Goal: Communication & Community: Participate in discussion

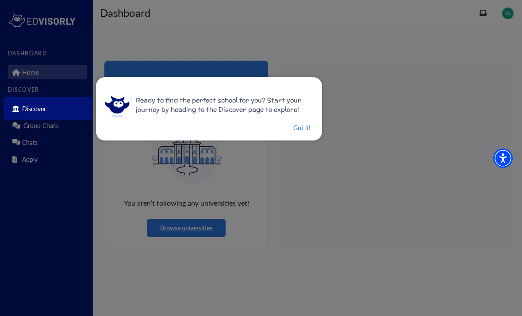
scroll to position [28, 0]
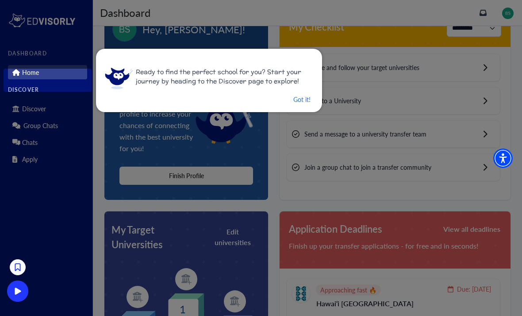
click at [300, 101] on button "Got it!" at bounding box center [302, 99] width 19 height 11
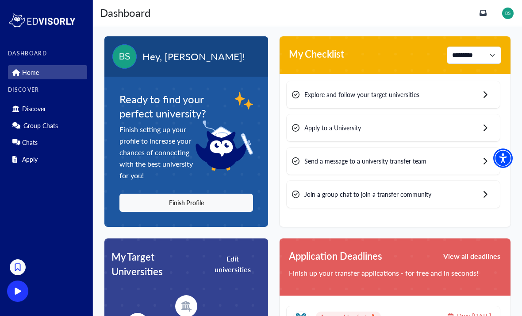
scroll to position [0, 0]
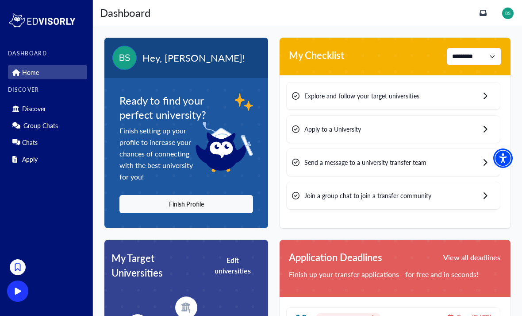
click at [482, 95] on div "Explore and follow your target universities" at bounding box center [393, 95] width 213 height 27
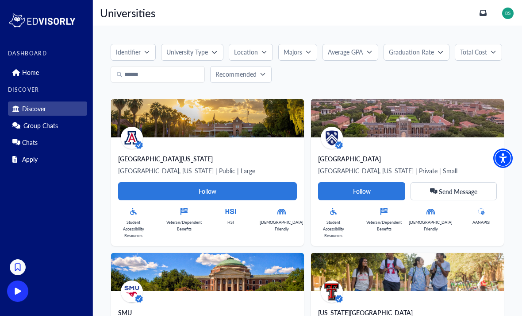
click at [204, 46] on button "University Type" at bounding box center [192, 52] width 62 height 17
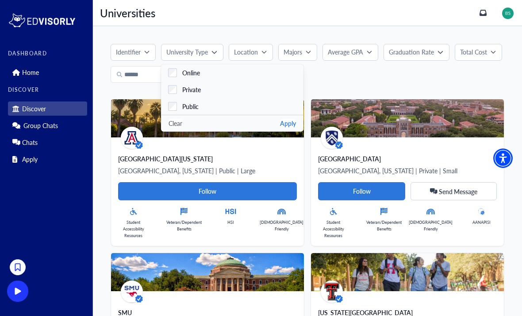
click at [344, 76] on div "Recommended" at bounding box center [308, 74] width 394 height 17
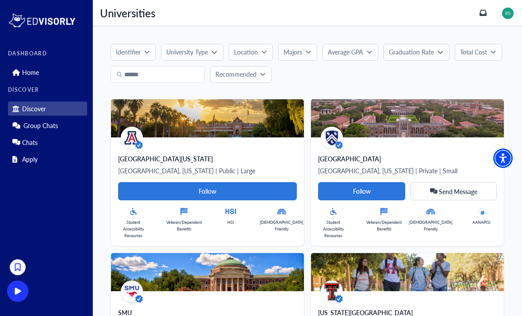
click at [140, 51] on p "Identifier" at bounding box center [128, 51] width 25 height 9
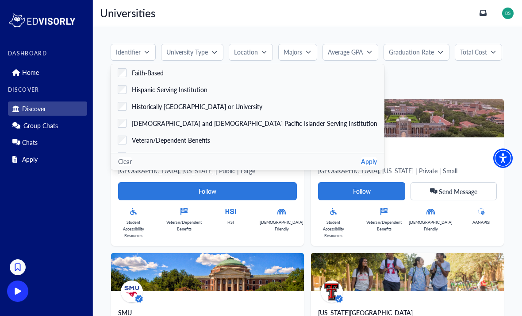
click at [174, 108] on span "Historically Black College or University" at bounding box center [197, 106] width 131 height 9
click at [361, 164] on button "Apply" at bounding box center [369, 161] width 16 height 9
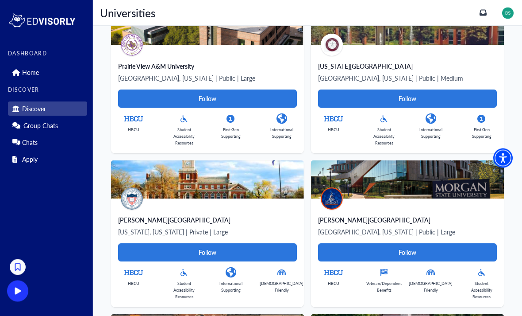
scroll to position [139, 0]
click at [480, 99] on Card-tag "Follow" at bounding box center [407, 98] width 179 height 18
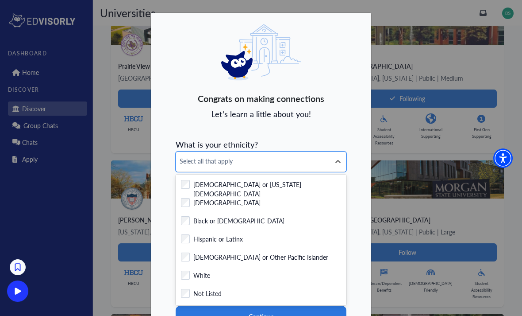
click at [241, 221] on label "Black or African American" at bounding box center [238, 221] width 91 height 11
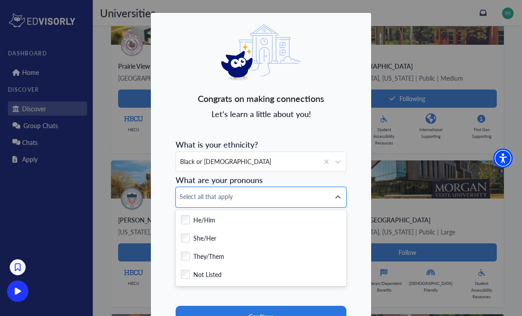
click at [214, 242] on label "She/Her" at bounding box center [204, 238] width 23 height 11
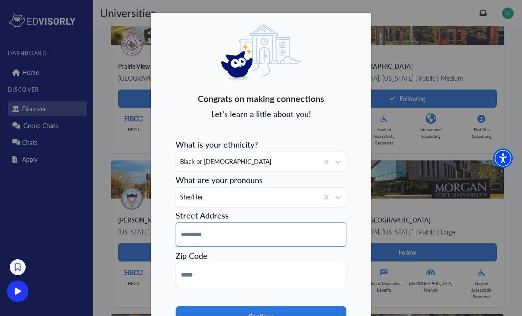
click at [233, 231] on input at bounding box center [261, 234] width 171 height 24
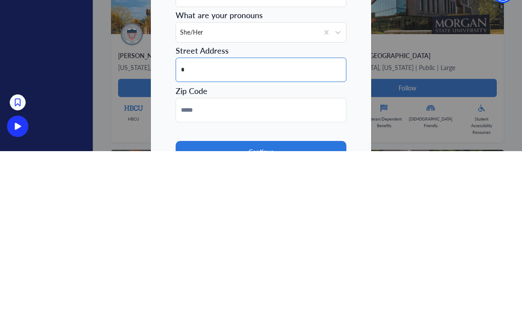
type input "**"
type input "**********"
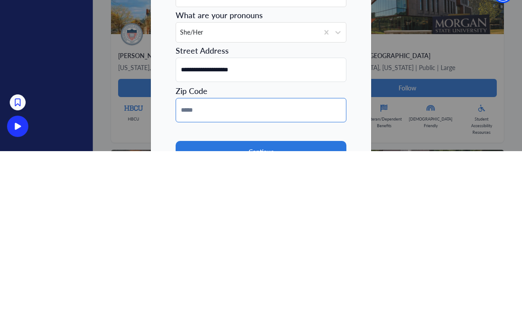
type input "*****"
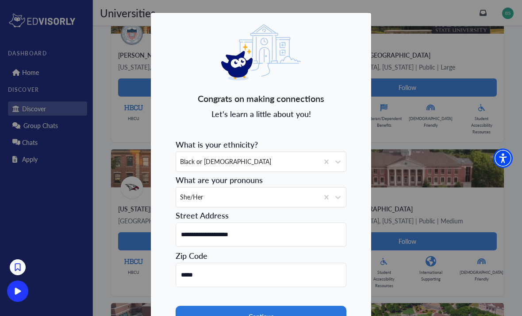
click at [302, 308] on button "Continue" at bounding box center [261, 316] width 171 height 22
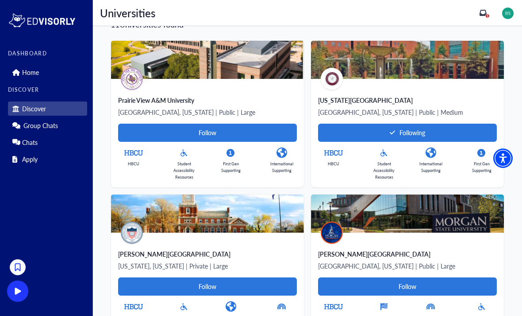
scroll to position [109, 0]
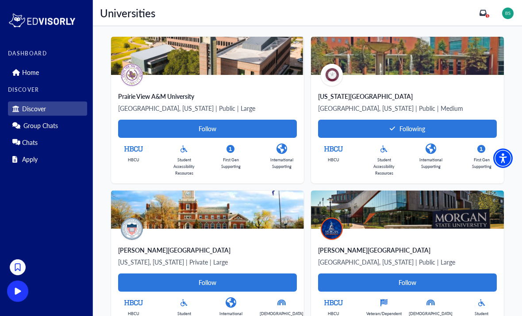
click at [254, 126] on Card-tag "Follow" at bounding box center [207, 129] width 179 height 18
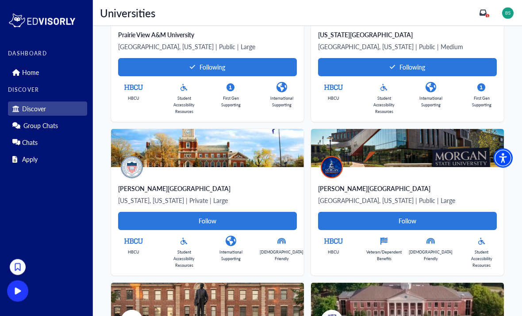
scroll to position [171, 0]
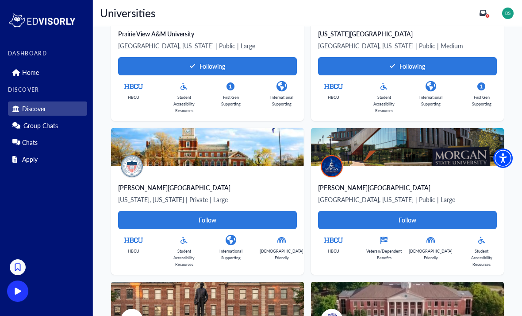
click at [241, 223] on Card-tag "Follow" at bounding box center [207, 220] width 179 height 18
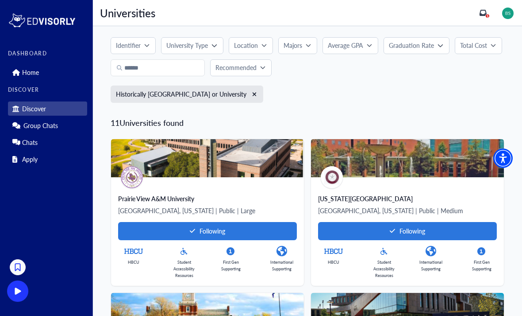
scroll to position [0, 0]
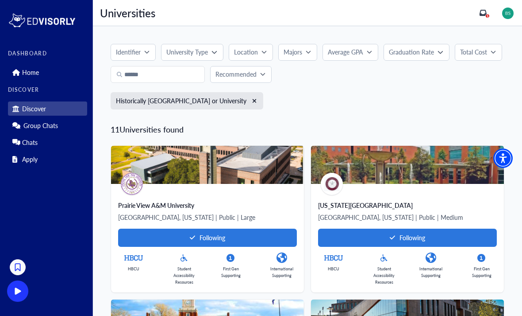
click at [252, 104] on icon "button" at bounding box center [254, 101] width 5 height 6
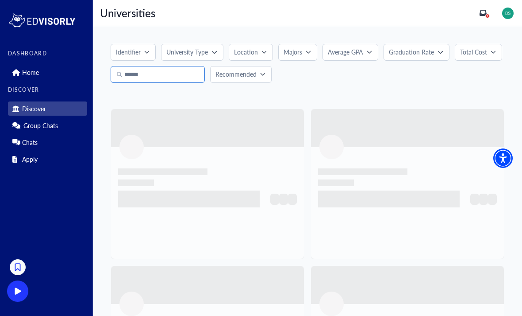
click at [188, 81] on input "text" at bounding box center [158, 74] width 94 height 17
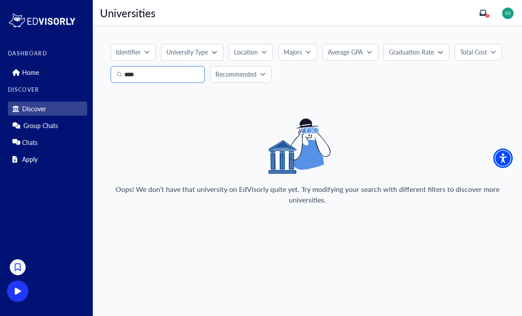
type input "***"
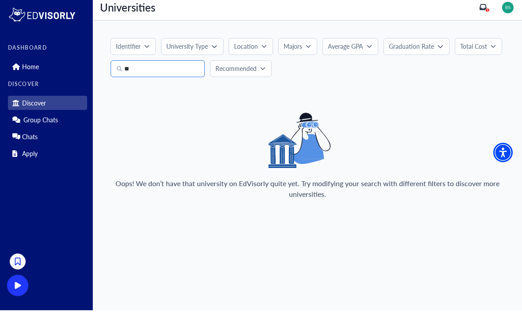
type input "*"
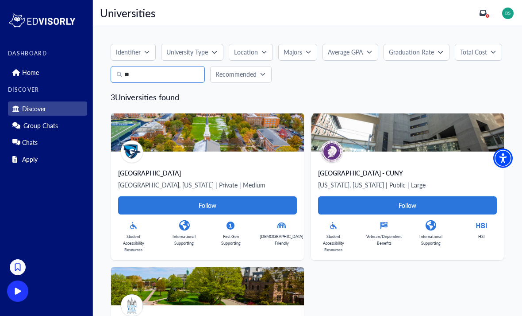
type input "**"
click at [470, 85] on div "Identifier Faith-Based Hispanic Serving Institution Historically Black College …" at bounding box center [307, 230] width 429 height 409
click at [14, 76] on link "Home" at bounding box center [47, 72] width 79 height 14
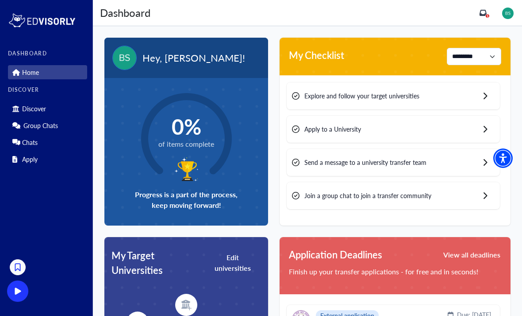
click at [486, 100] on icon at bounding box center [485, 96] width 5 height 8
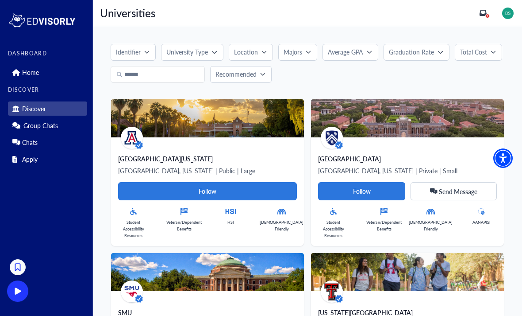
click at [134, 53] on p "Identifier" at bounding box center [128, 51] width 25 height 9
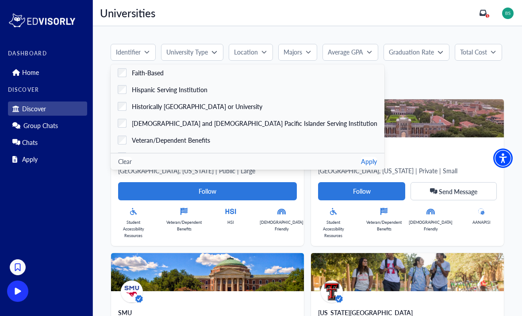
click at [219, 105] on span "Historically Black College or University" at bounding box center [197, 106] width 131 height 9
click at [361, 165] on button "Apply" at bounding box center [369, 161] width 16 height 9
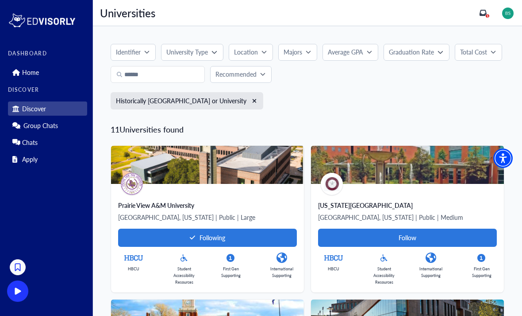
click at [221, 73] on p "Recommended" at bounding box center [236, 73] width 41 height 9
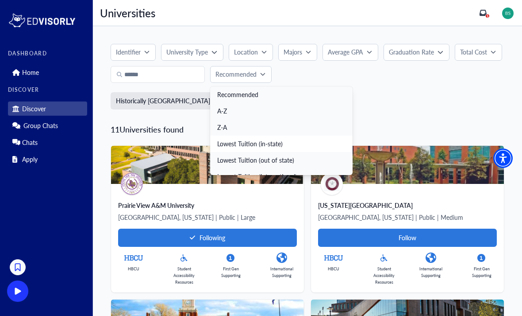
click at [222, 148] on link "Lowest Tuition (in-state)" at bounding box center [281, 143] width 143 height 16
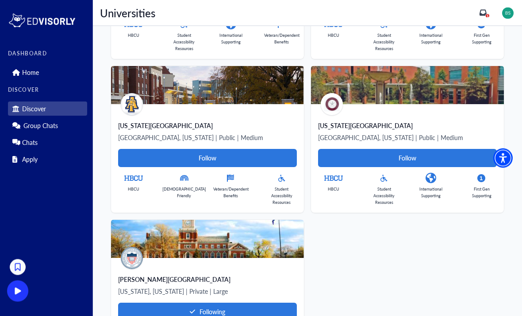
scroll to position [694, 0]
click at [458, 158] on Card-tag "Follow" at bounding box center [407, 158] width 179 height 18
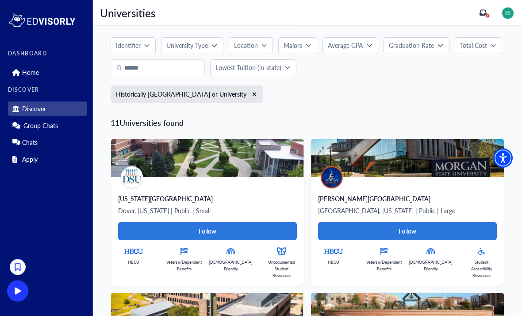
scroll to position [0, 0]
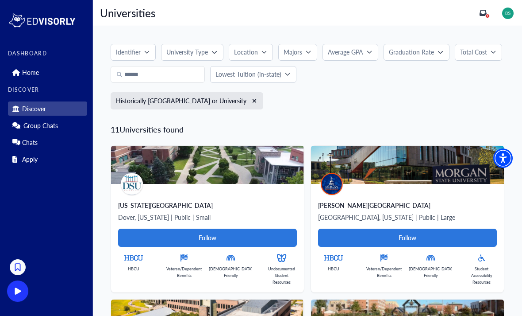
click at [234, 69] on button "Lowest Tuition (in-state)" at bounding box center [253, 74] width 86 height 17
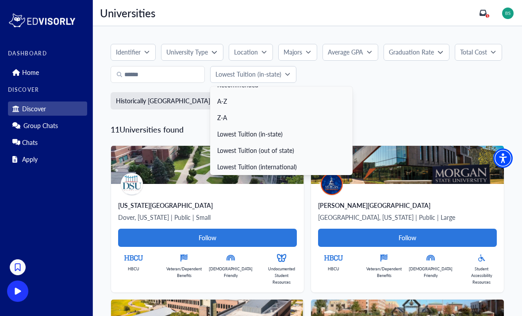
scroll to position [10, 0]
click at [286, 149] on link "Lowest Tuition (out of state)" at bounding box center [281, 150] width 143 height 16
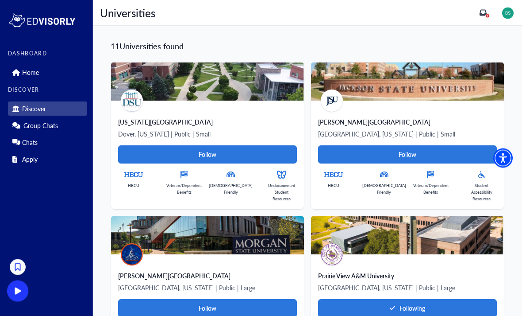
scroll to position [83, 0]
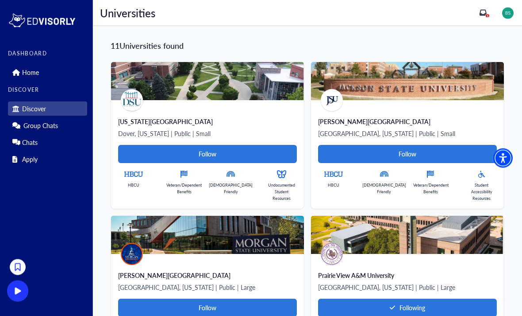
click at [442, 151] on Card-tag "Follow" at bounding box center [407, 154] width 179 height 18
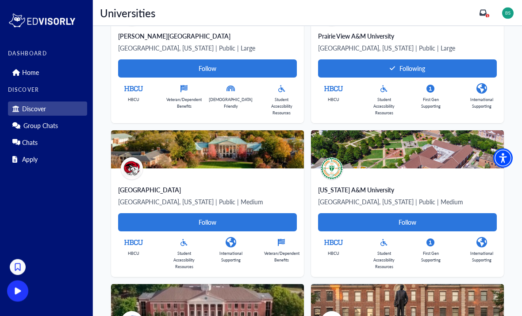
scroll to position [323, 0]
click at [399, 221] on Card-tag "Follow" at bounding box center [407, 222] width 179 height 18
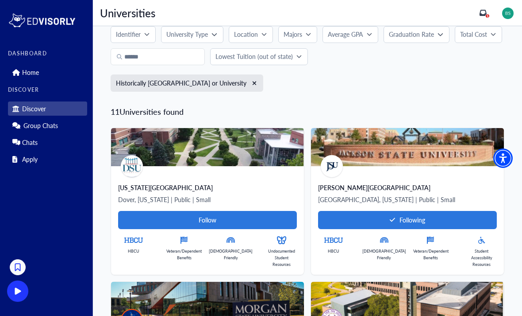
scroll to position [0, 0]
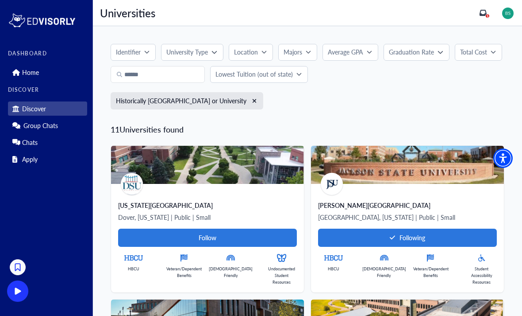
click at [20, 73] on link "Home" at bounding box center [47, 72] width 79 height 14
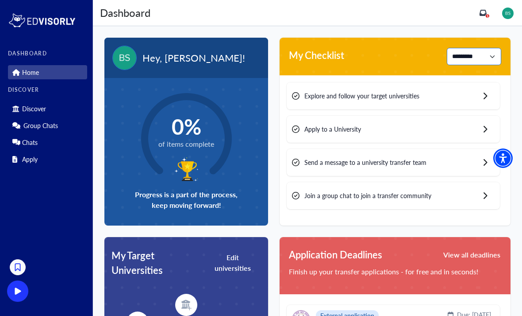
click at [491, 58] on select "**********" at bounding box center [474, 56] width 54 height 17
select select "******"
click at [297, 94] on icon at bounding box center [296, 96] width 8 height 8
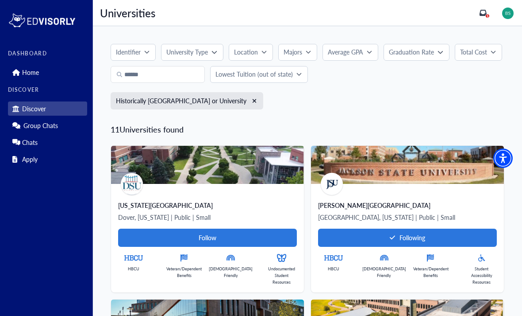
click at [16, 71] on icon at bounding box center [15, 72] width 7 height 7
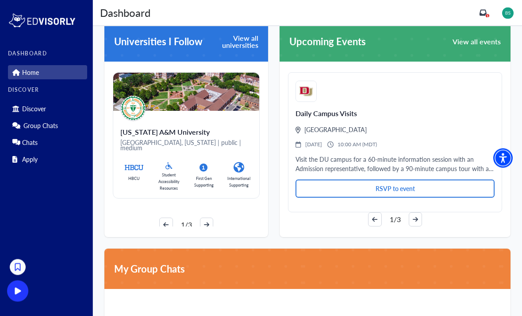
scroll to position [494, 0]
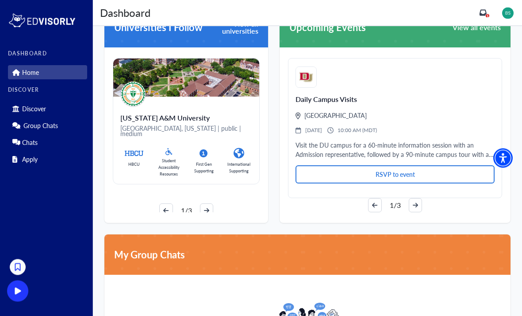
click at [413, 204] on icon "button" at bounding box center [415, 205] width 5 height 6
click at [415, 206] on icon "button" at bounding box center [415, 205] width 5 height 6
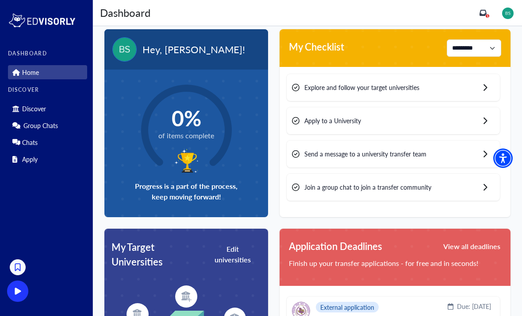
scroll to position [0, 0]
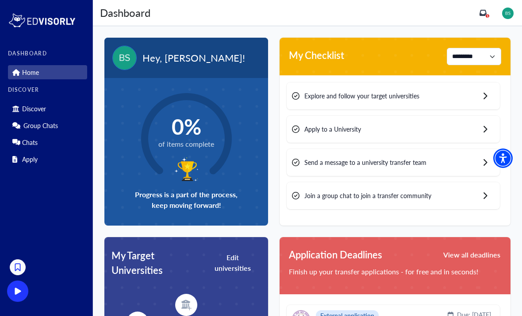
click at [127, 108] on div "0% of items complete Progress is a part of the process, keep moving forward!" at bounding box center [186, 151] width 164 height 147
click at [170, 141] on span "of items complete" at bounding box center [186, 144] width 56 height 11
click at [156, 131] on circle at bounding box center [186, 138] width 118 height 118
click at [171, 187] on div "0% of items complete Progress is a part of the process, keep moving forward!" at bounding box center [186, 151] width 164 height 147
click at [31, 106] on p "Discover" at bounding box center [34, 109] width 24 height 8
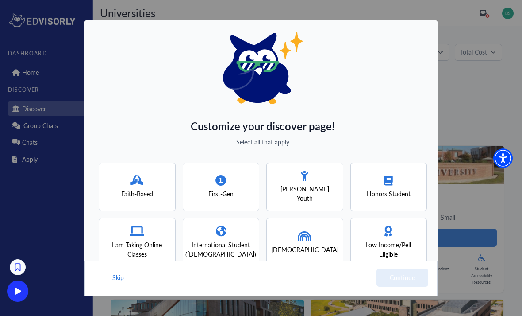
click at [241, 162] on div "First-Gen" at bounding box center [221, 186] width 77 height 49
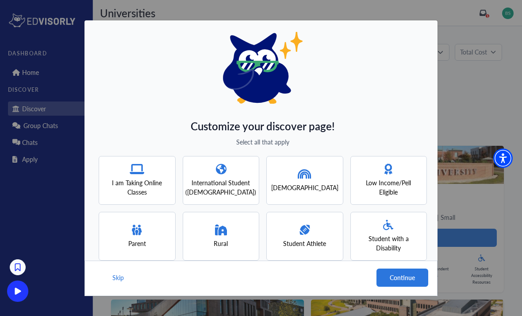
scroll to position [63, 0]
click at [410, 177] on span "Low Income/Pell Eligible" at bounding box center [389, 186] width 61 height 19
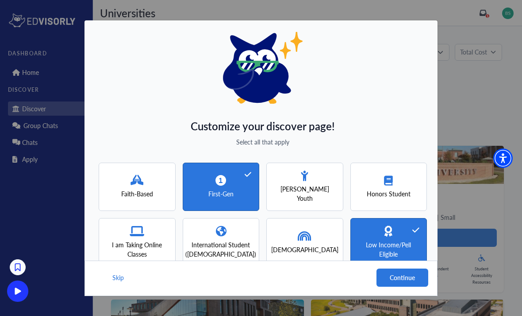
scroll to position [0, 0]
click at [395, 283] on button "Continue" at bounding box center [403, 277] width 52 height 18
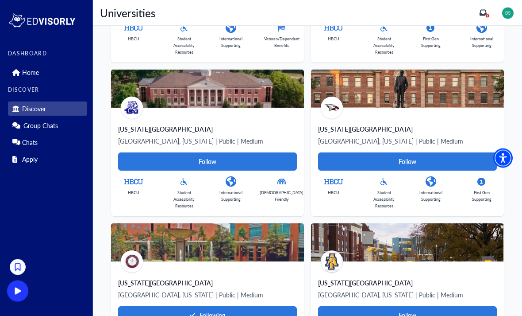
scroll to position [537, 0]
click at [145, 162] on Card-tag "Follow" at bounding box center [207, 161] width 179 height 18
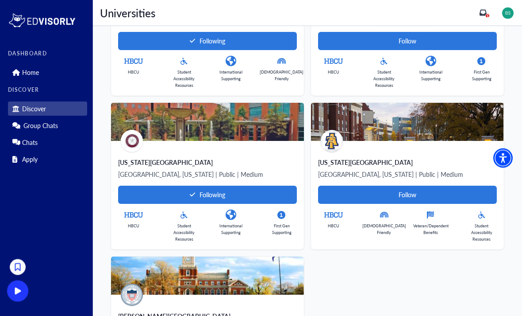
click at [434, 198] on Card-tag "Follow" at bounding box center [407, 195] width 179 height 18
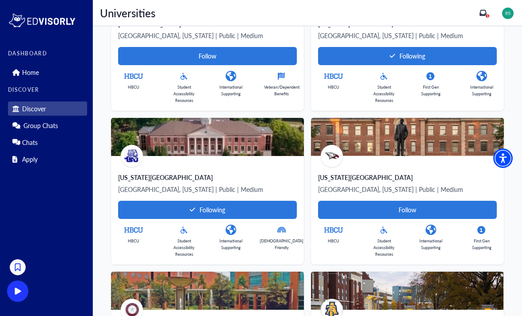
click at [412, 206] on Card-tag "Follow" at bounding box center [407, 210] width 179 height 18
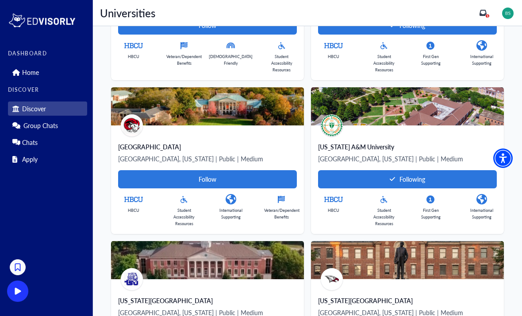
scroll to position [365, 0]
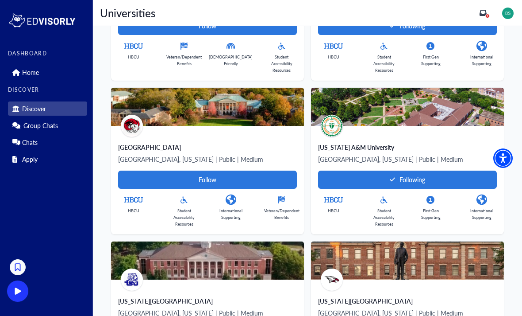
click at [151, 179] on Card-tag "Follow" at bounding box center [207, 179] width 179 height 18
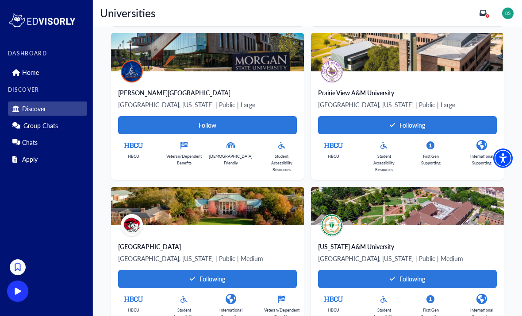
click at [132, 123] on Card-tag "Follow" at bounding box center [207, 125] width 179 height 18
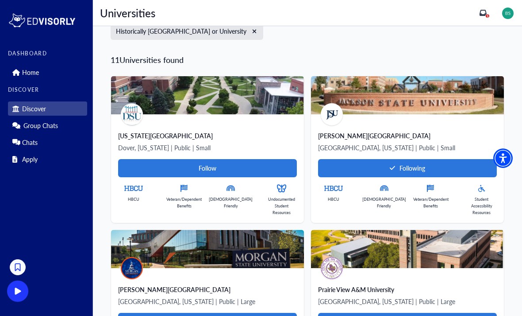
scroll to position [65, 0]
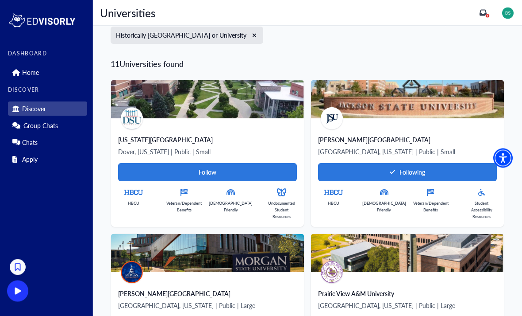
click at [145, 170] on Card-tag "Follow" at bounding box center [207, 172] width 179 height 18
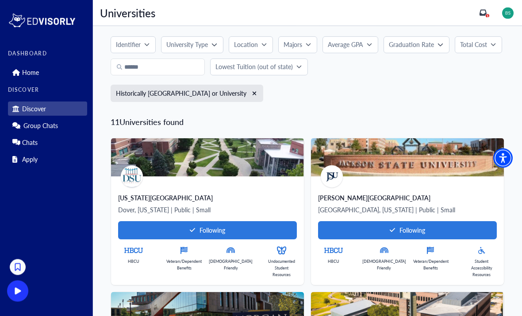
scroll to position [0, 0]
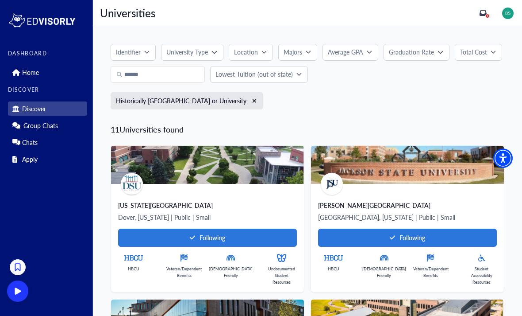
click at [23, 69] on p "Home" at bounding box center [30, 73] width 17 height 8
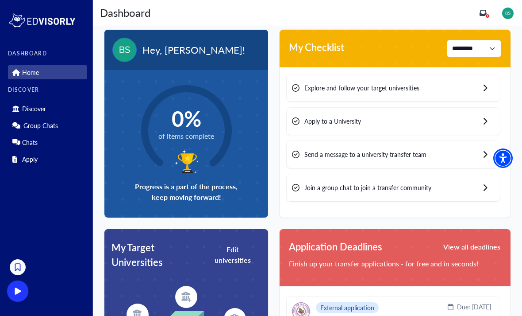
scroll to position [12, 0]
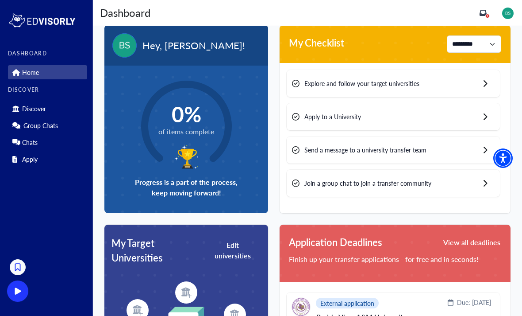
click at [124, 135] on div "0% of items complete Progress is a part of the process, keep moving forward!" at bounding box center [186, 139] width 164 height 147
click at [162, 140] on circle at bounding box center [186, 126] width 118 height 118
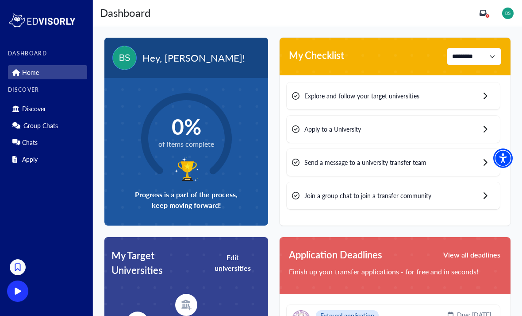
click at [482, 15] on icon at bounding box center [483, 13] width 7 height 6
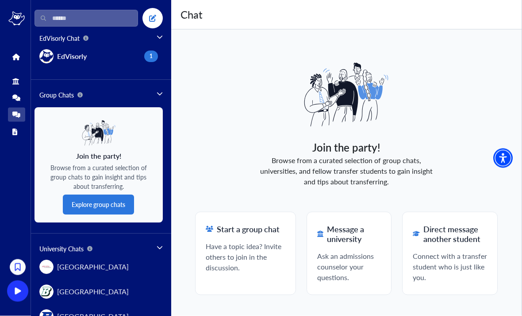
scroll to position [28, 0]
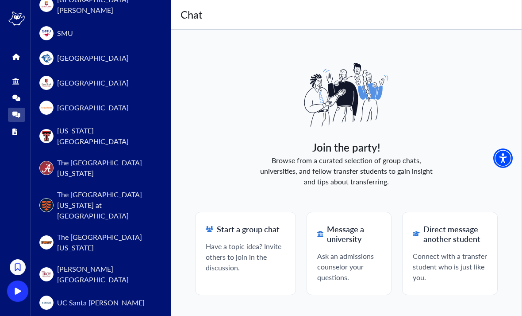
click at [13, 54] on icon at bounding box center [15, 57] width 7 height 7
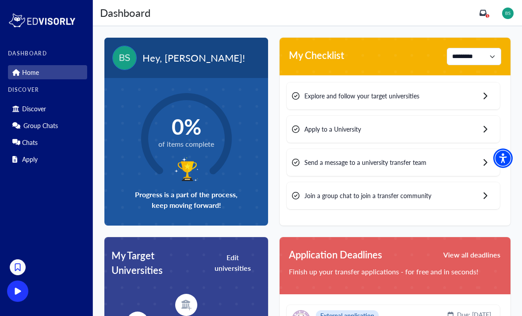
click at [27, 127] on p "Group Chats" at bounding box center [40, 126] width 35 height 8
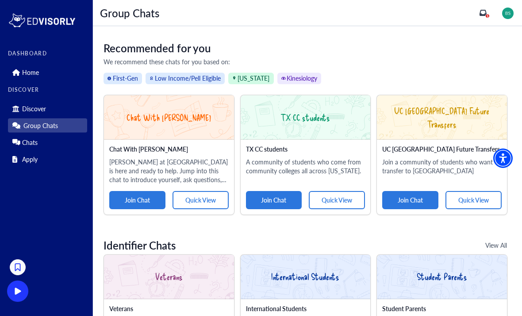
scroll to position [63, 0]
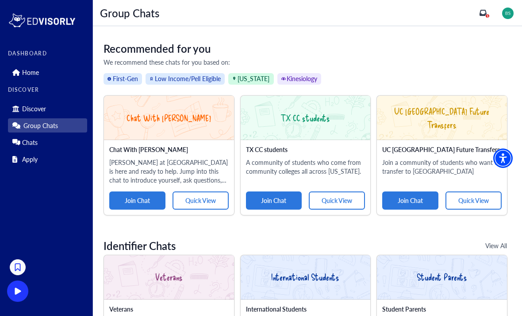
click at [350, 197] on button "Quick View" at bounding box center [337, 200] width 56 height 18
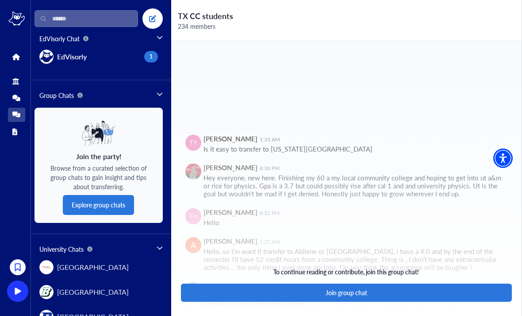
click at [62, 51] on span "EdVisorly" at bounding box center [72, 56] width 30 height 11
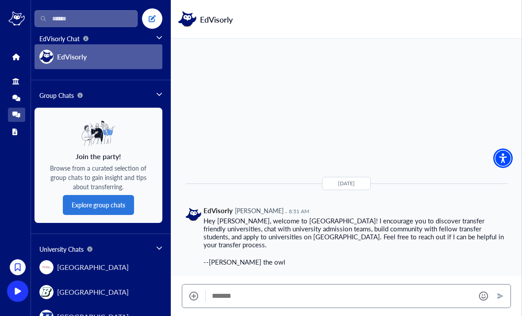
click at [380, 297] on textarea "Message" at bounding box center [340, 295] width 257 height 9
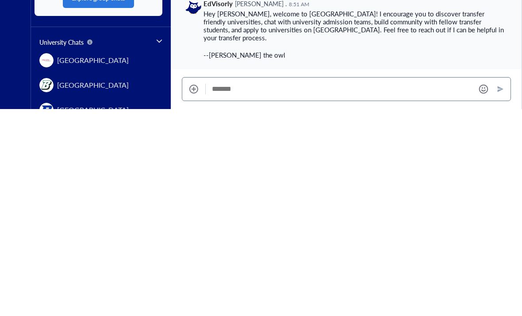
type textarea "*"
type textarea "**********"
click at [502, 292] on icon "Send" at bounding box center [500, 295] width 7 height 7
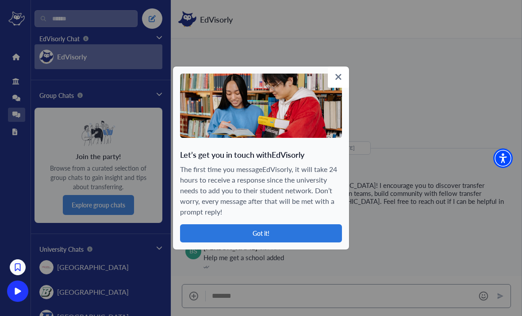
click at [195, 228] on button "Got it!" at bounding box center [261, 233] width 162 height 18
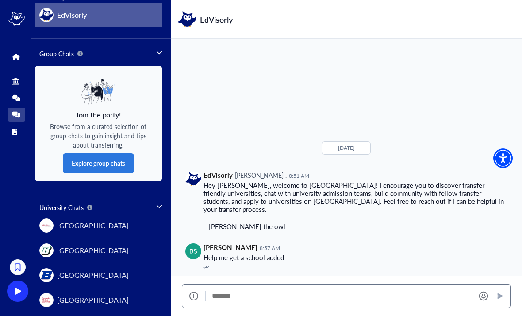
scroll to position [42, 0]
click at [82, 153] on button "Explore group chats" at bounding box center [98, 163] width 71 height 20
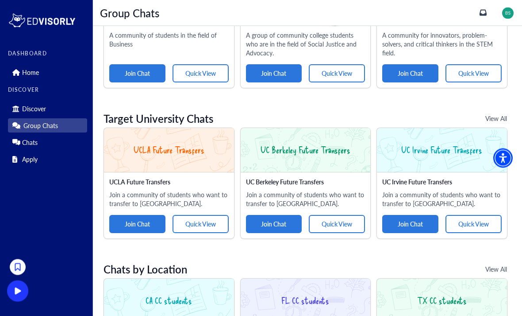
scroll to position [509, 0]
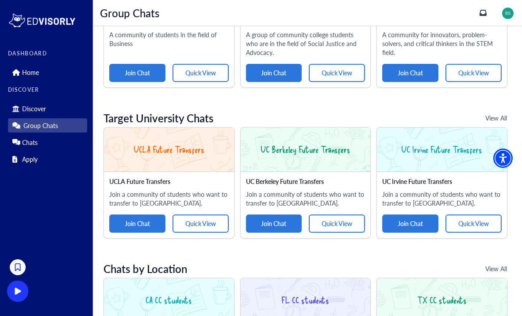
click at [499, 116] on button "View All" at bounding box center [496, 118] width 48 height 18
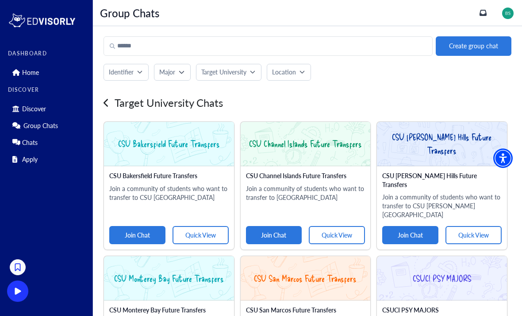
click at [115, 102] on div "Target University Chats" at bounding box center [164, 103] width 120 height 16
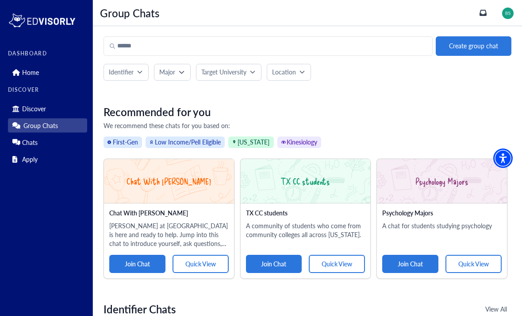
click at [239, 64] on button "Target University" at bounding box center [229, 72] width 66 height 17
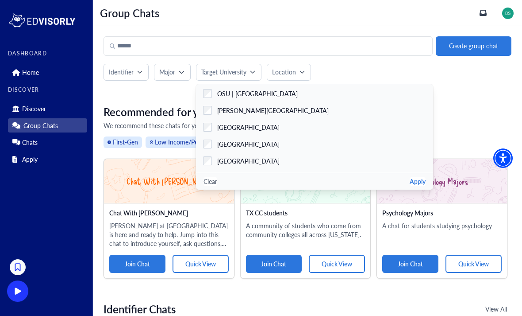
scroll to position [356, 0]
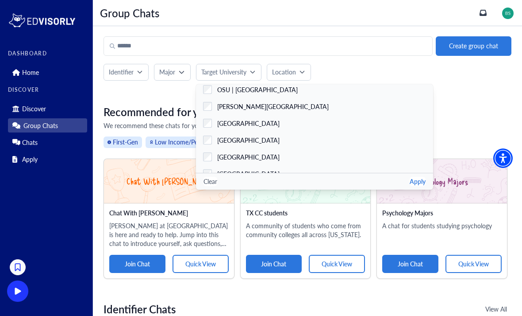
click at [142, 74] on icon "button" at bounding box center [139, 71] width 5 height 5
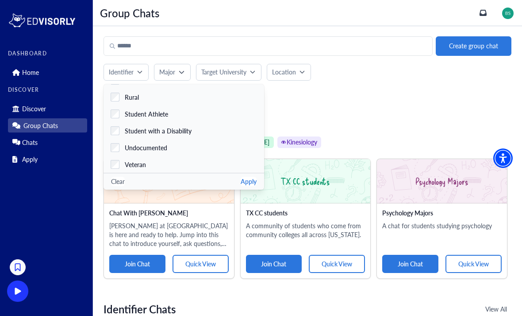
scroll to position [148, 0]
click at [184, 70] on icon "button" at bounding box center [181, 71] width 5 height 5
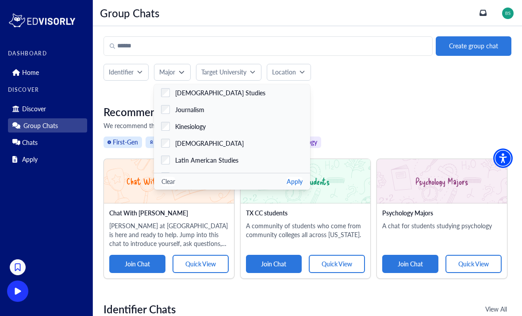
scroll to position [1076, 0]
click at [203, 126] on span "Kinesiology" at bounding box center [190, 127] width 31 height 9
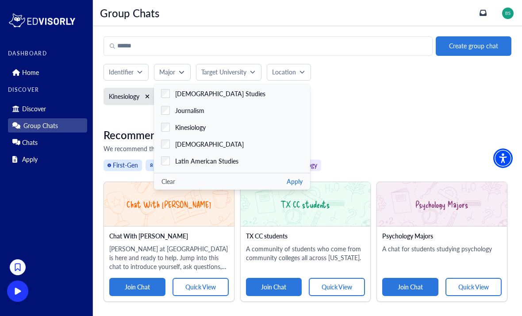
click at [287, 184] on button "Apply" at bounding box center [295, 181] width 16 height 9
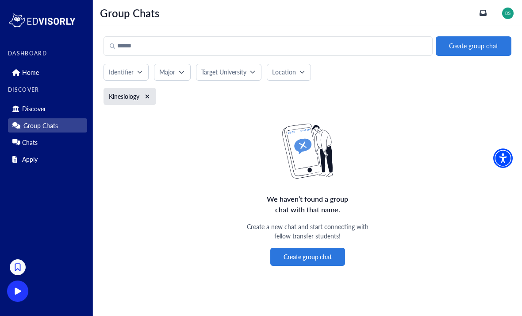
click at [150, 94] on icon "xmark" at bounding box center [147, 96] width 5 height 6
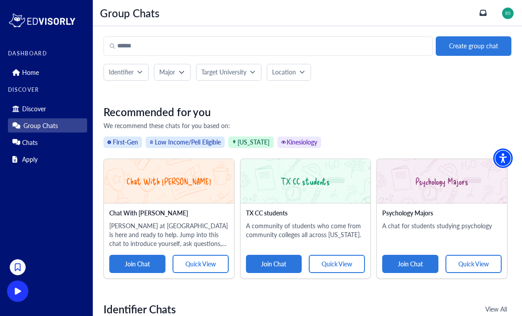
click at [279, 141] on span "Kinesiology" at bounding box center [300, 142] width 44 height 12
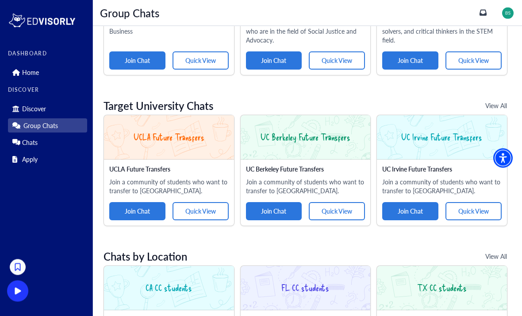
scroll to position [562, 0]
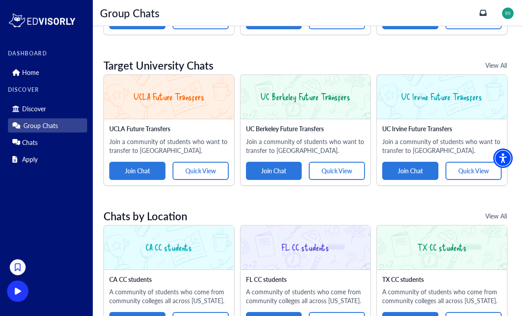
click at [418, 312] on button "Join Chat" at bounding box center [410, 321] width 56 height 18
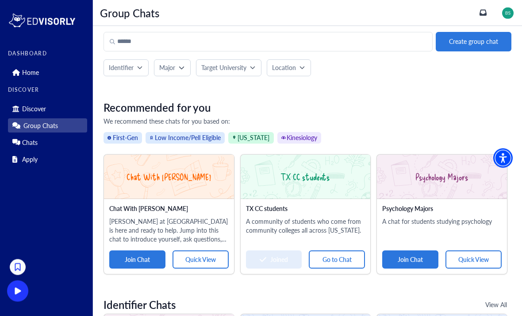
scroll to position [0, 0]
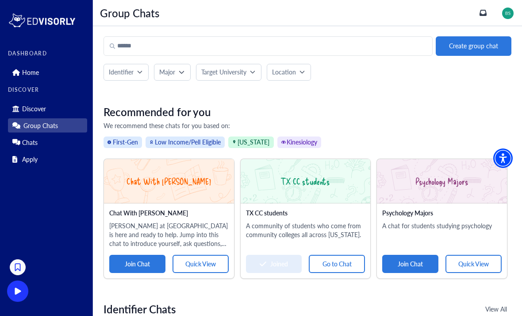
click at [69, 122] on link "Group Chats" at bounding box center [47, 125] width 79 height 14
click at [75, 130] on link "Group Chats" at bounding box center [47, 125] width 79 height 14
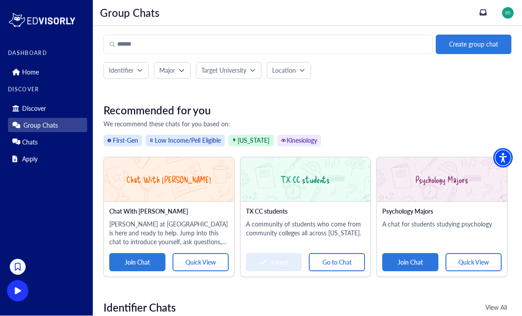
click at [69, 138] on link "Chats" at bounding box center [47, 142] width 79 height 14
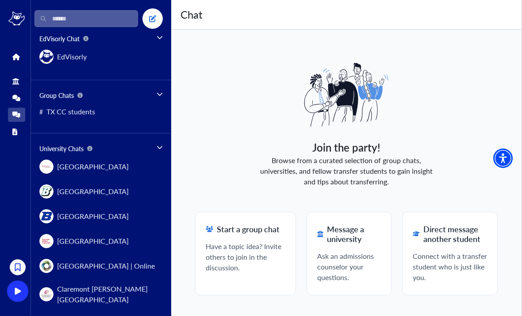
click at [145, 116] on button "# TX CC students" at bounding box center [99, 111] width 128 height 21
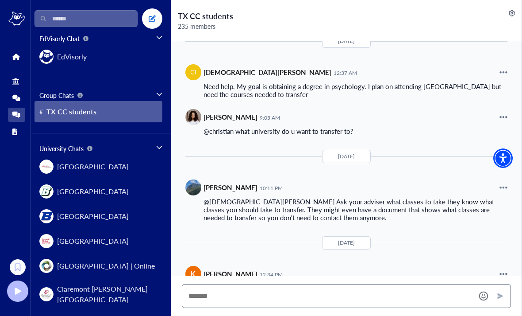
scroll to position [279, 0]
